Goal: Navigation & Orientation: Find specific page/section

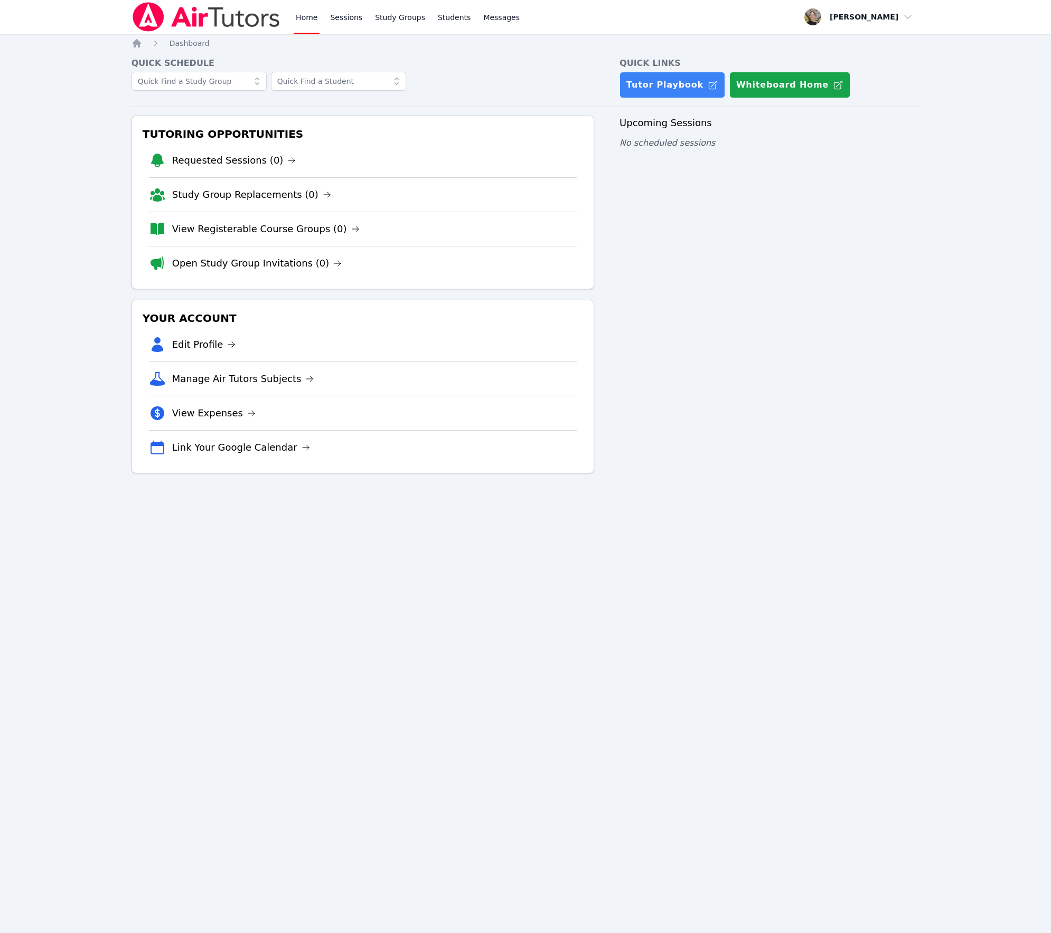
click at [196, 559] on div "Home Sessions Study Groups Students Messages Open user menu Jessica Kleinert Op…" at bounding box center [525, 466] width 1051 height 933
